Goal: Transaction & Acquisition: Purchase product/service

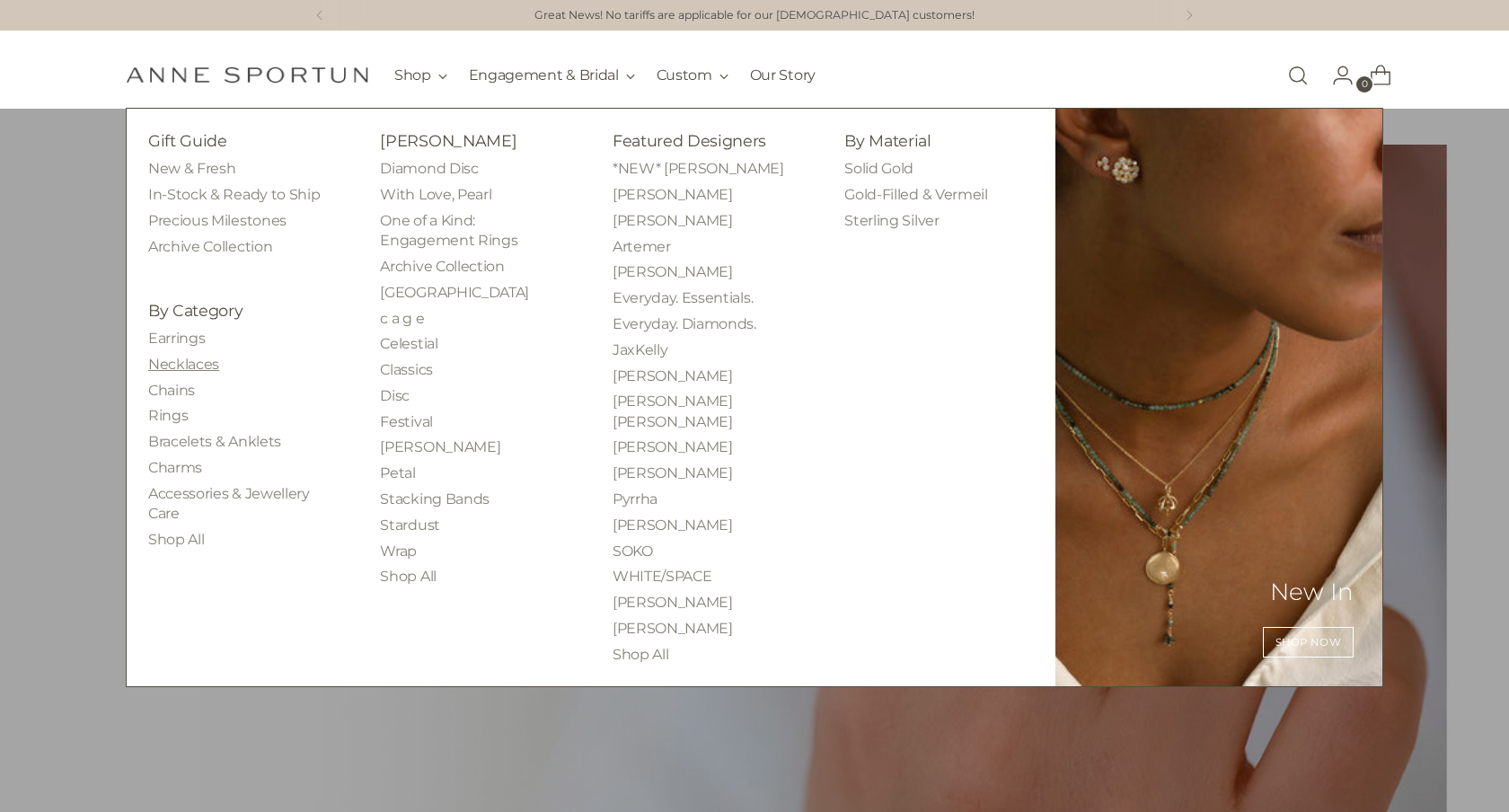
click at [189, 369] on link "Necklaces" at bounding box center [183, 363] width 71 height 17
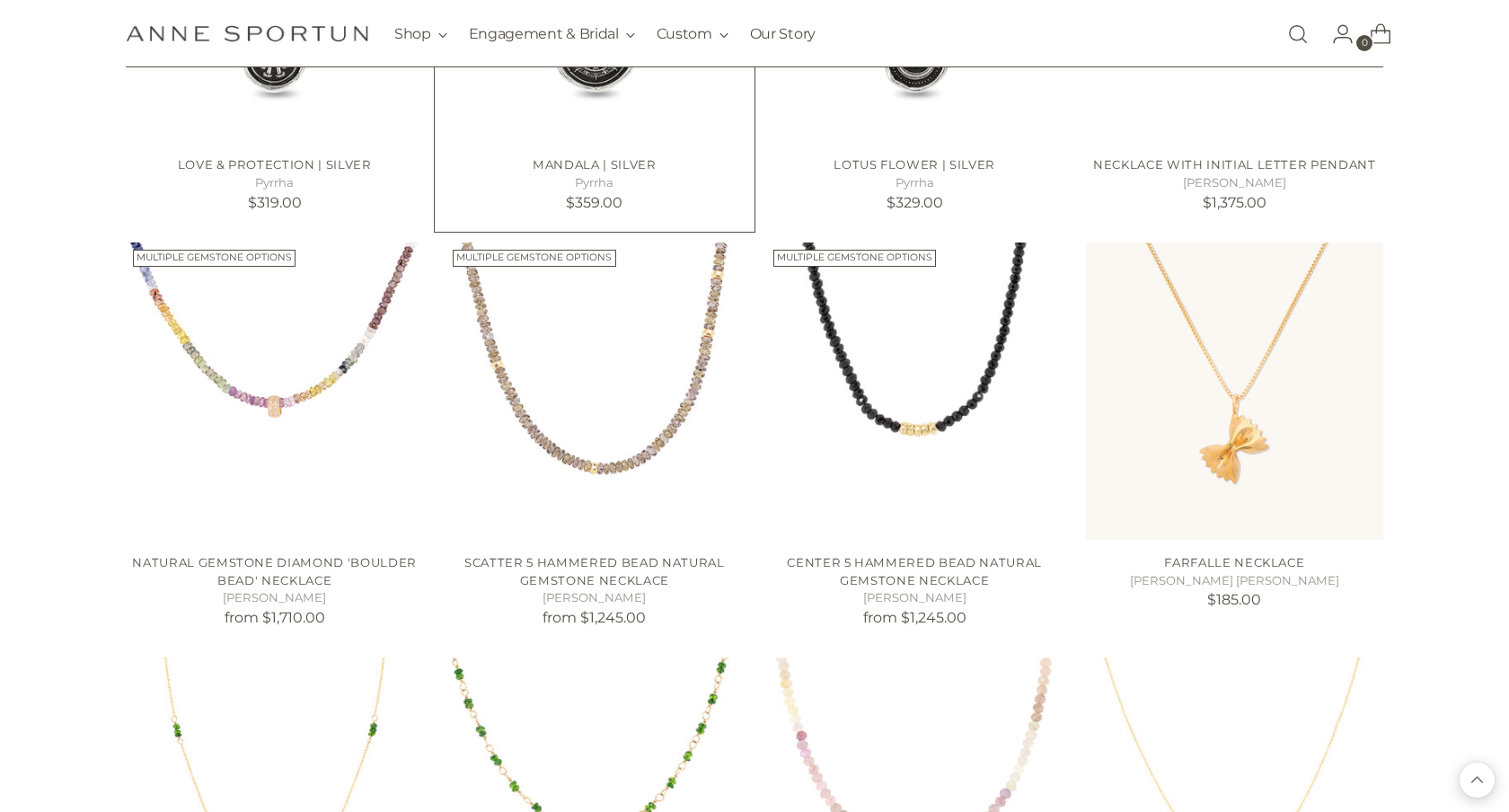
scroll to position [1540, 0]
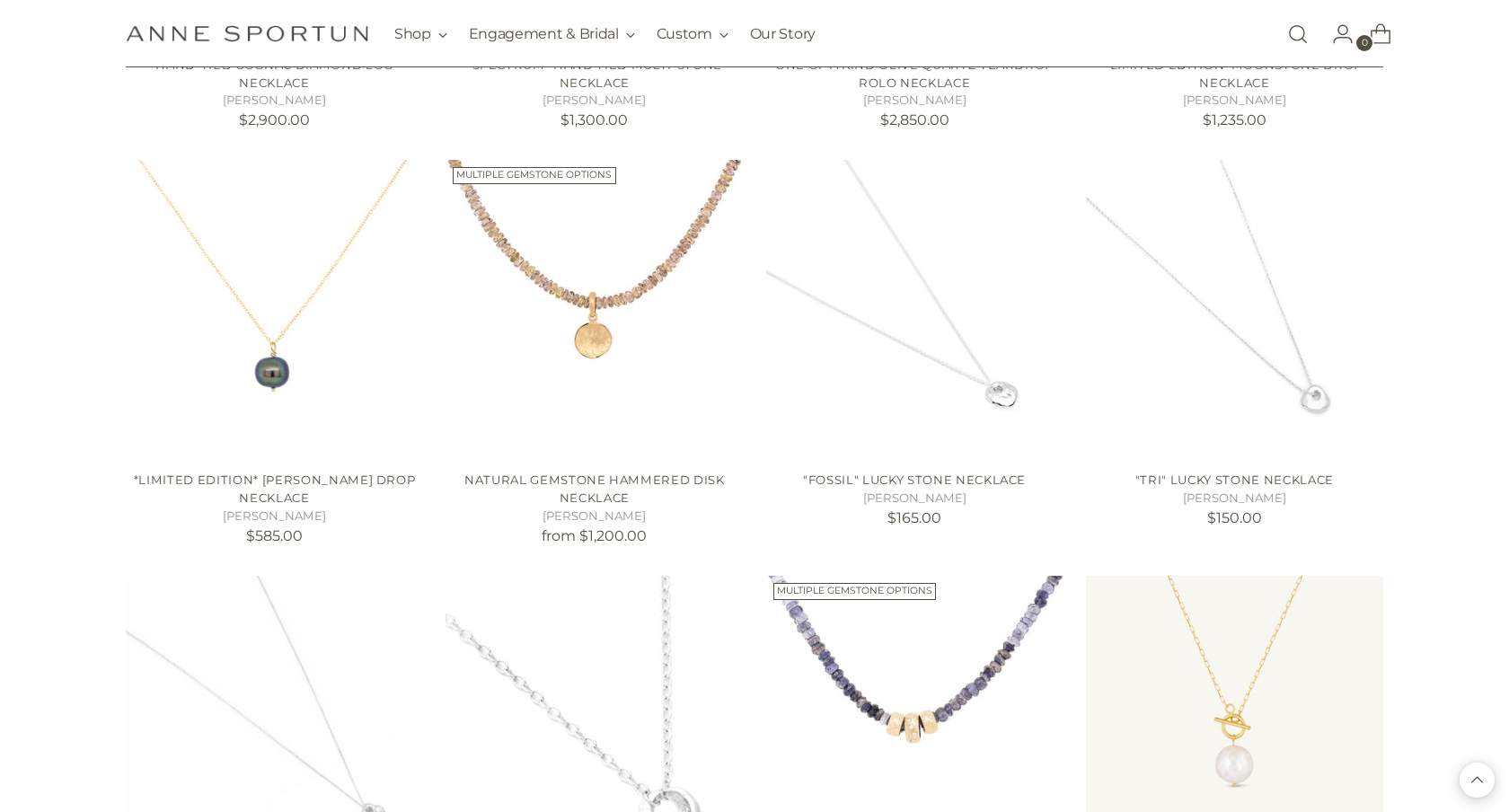
scroll to position [2748, 0]
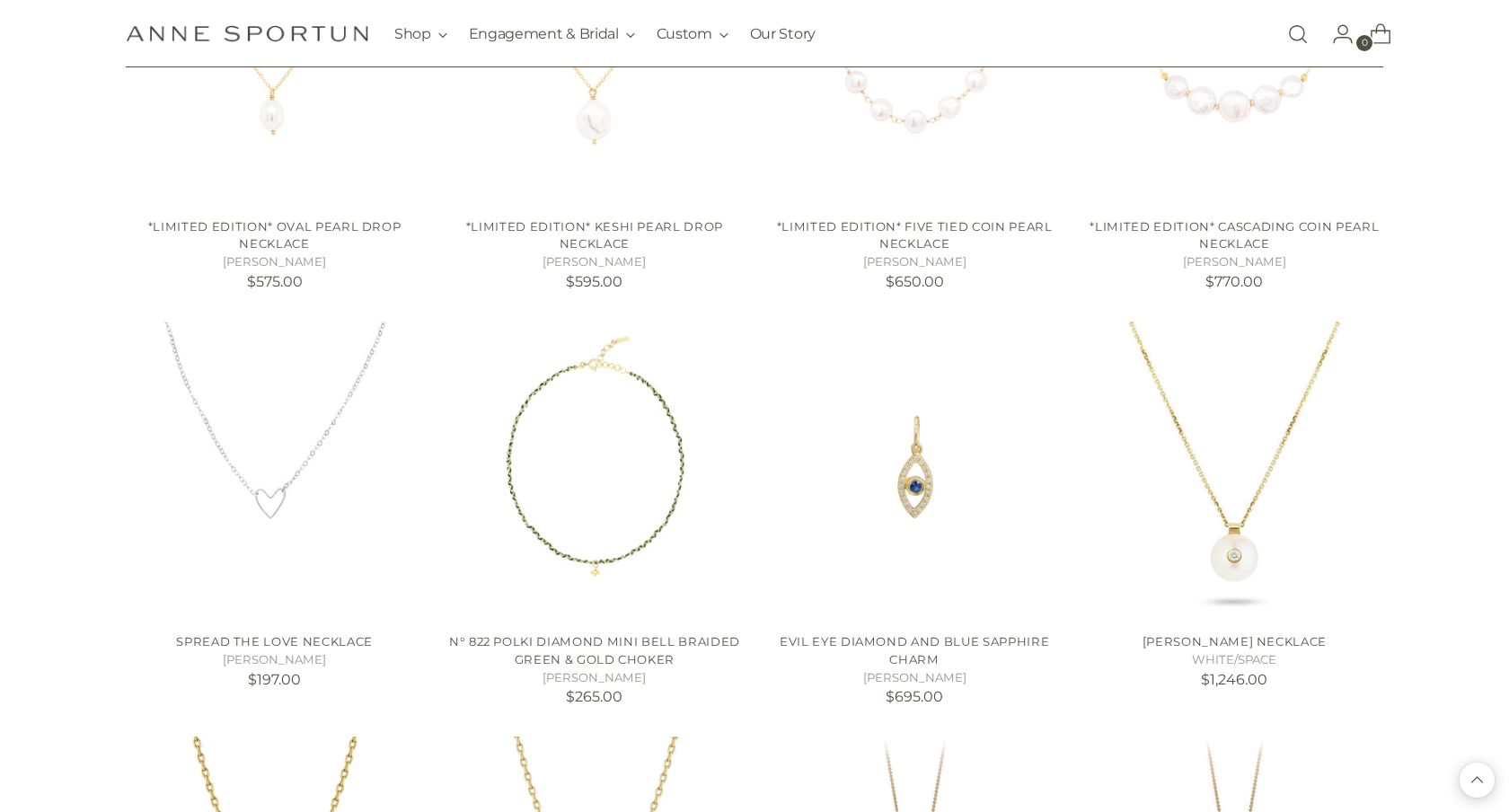
scroll to position [3339, 0]
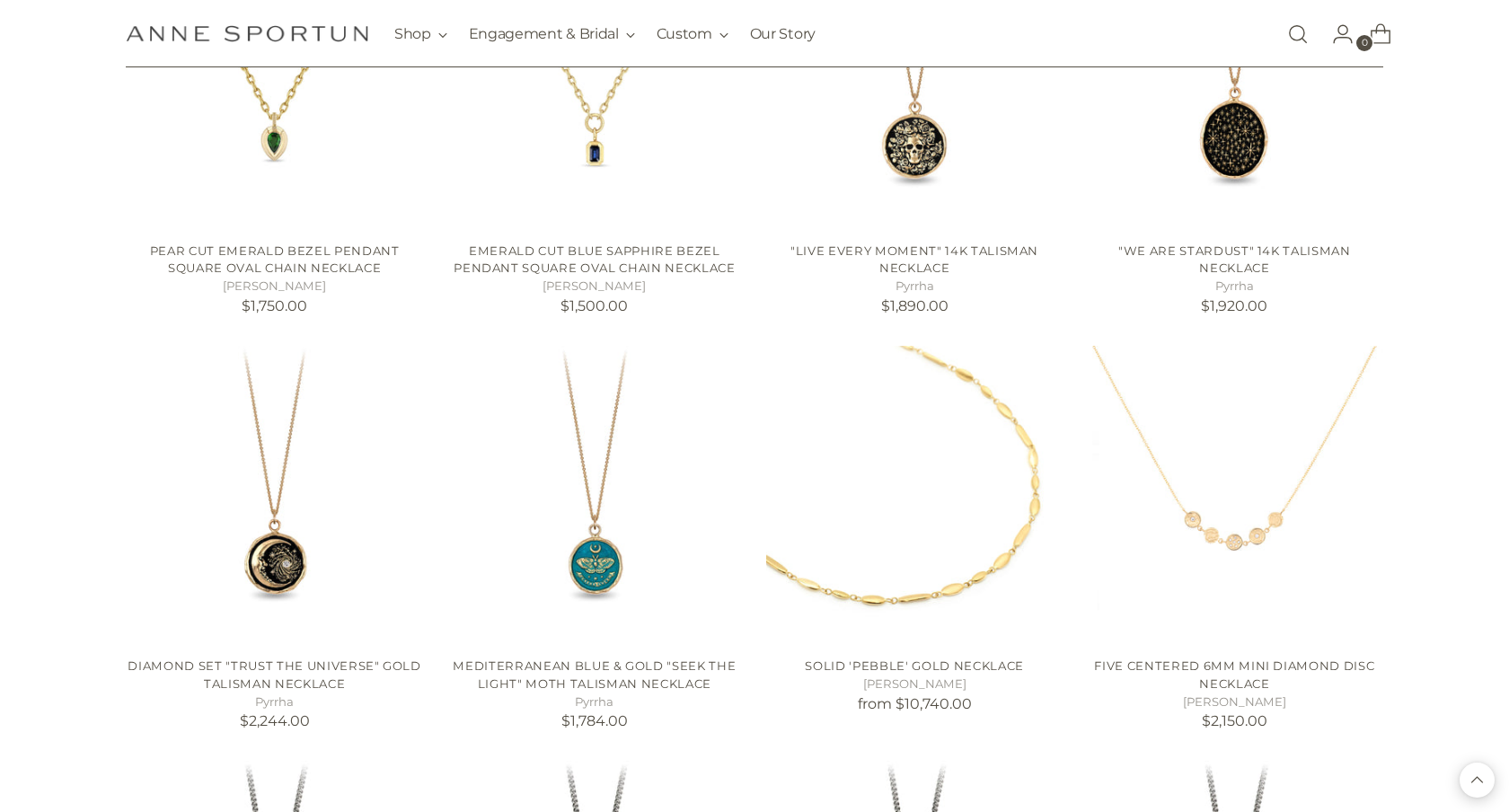
scroll to position [6068, 0]
